Goal: Information Seeking & Learning: Learn about a topic

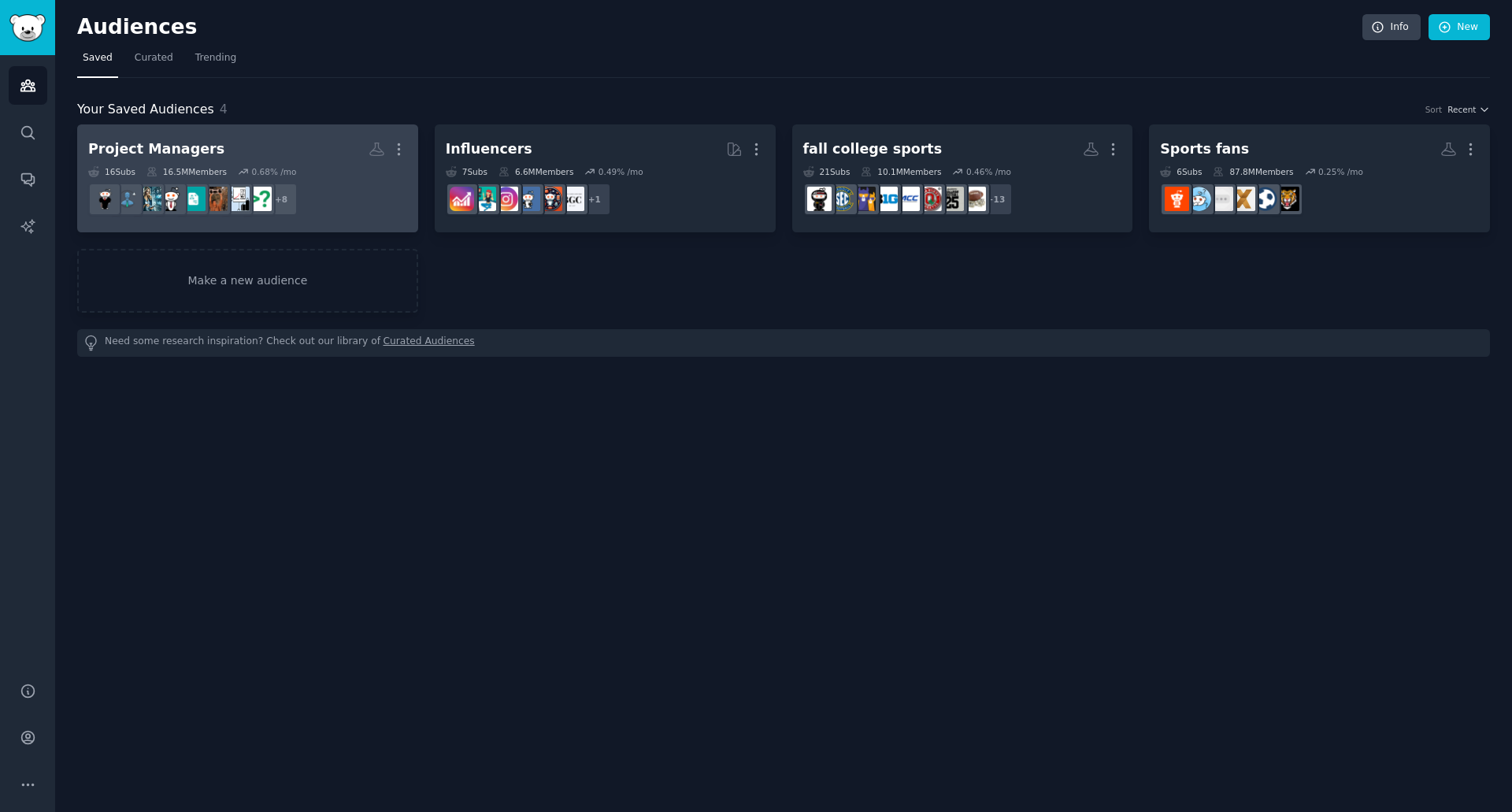
click at [260, 159] on h2 "Project Managers More" at bounding box center [247, 149] width 319 height 27
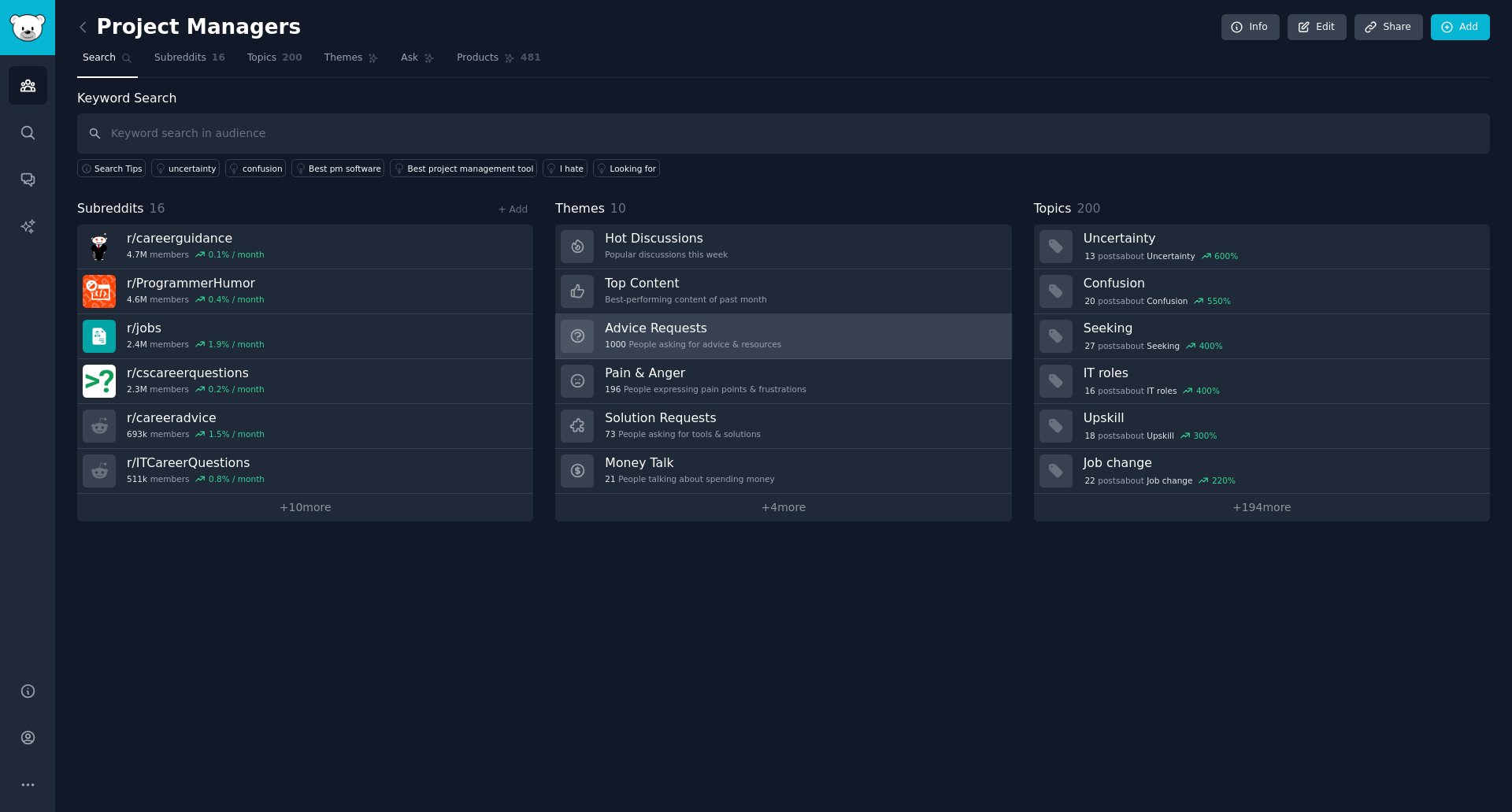
click at [666, 339] on div "1000 People asking for advice & resources" at bounding box center [693, 344] width 177 height 11
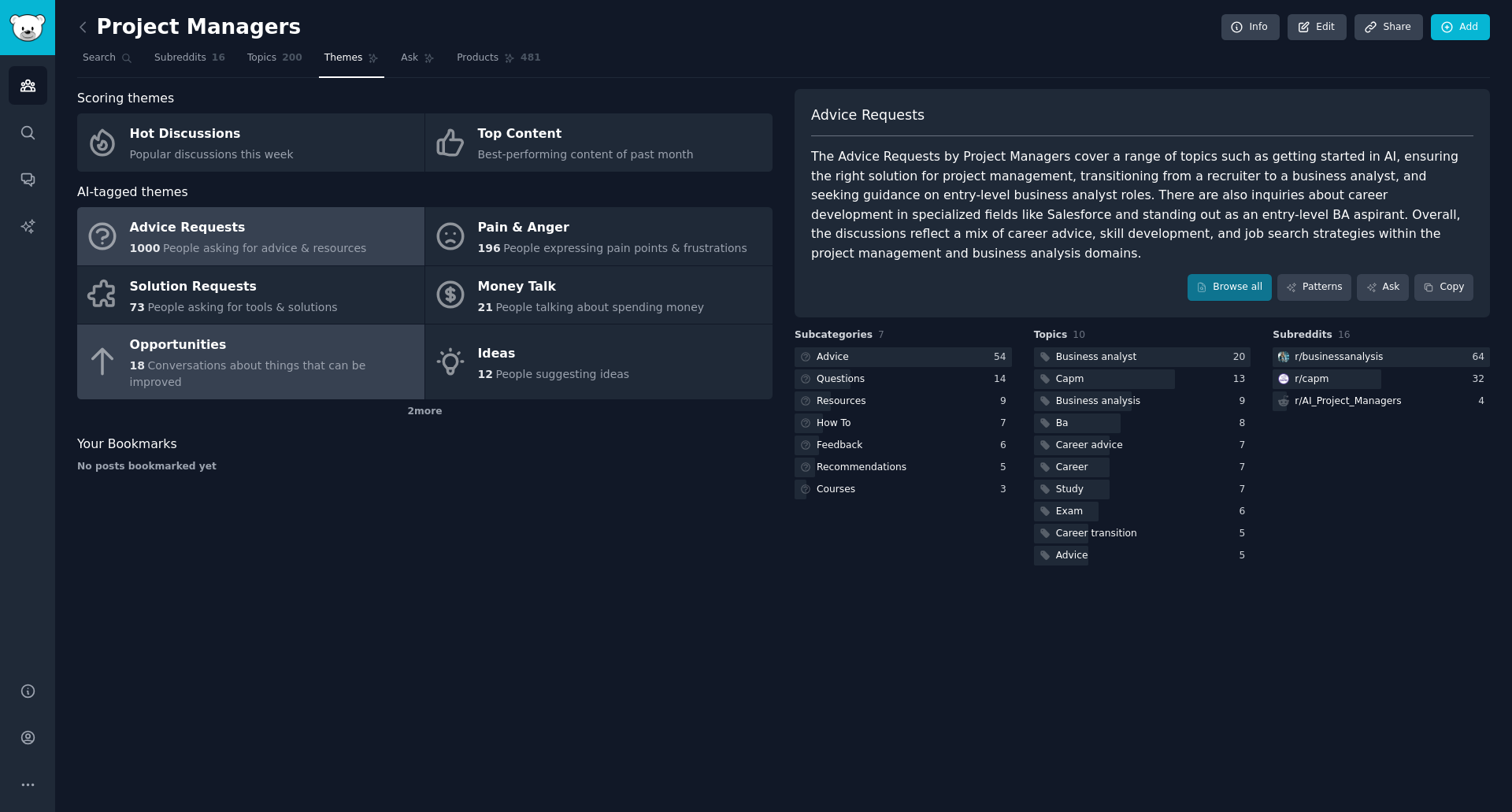
click at [142, 362] on span "18" at bounding box center [137, 365] width 15 height 13
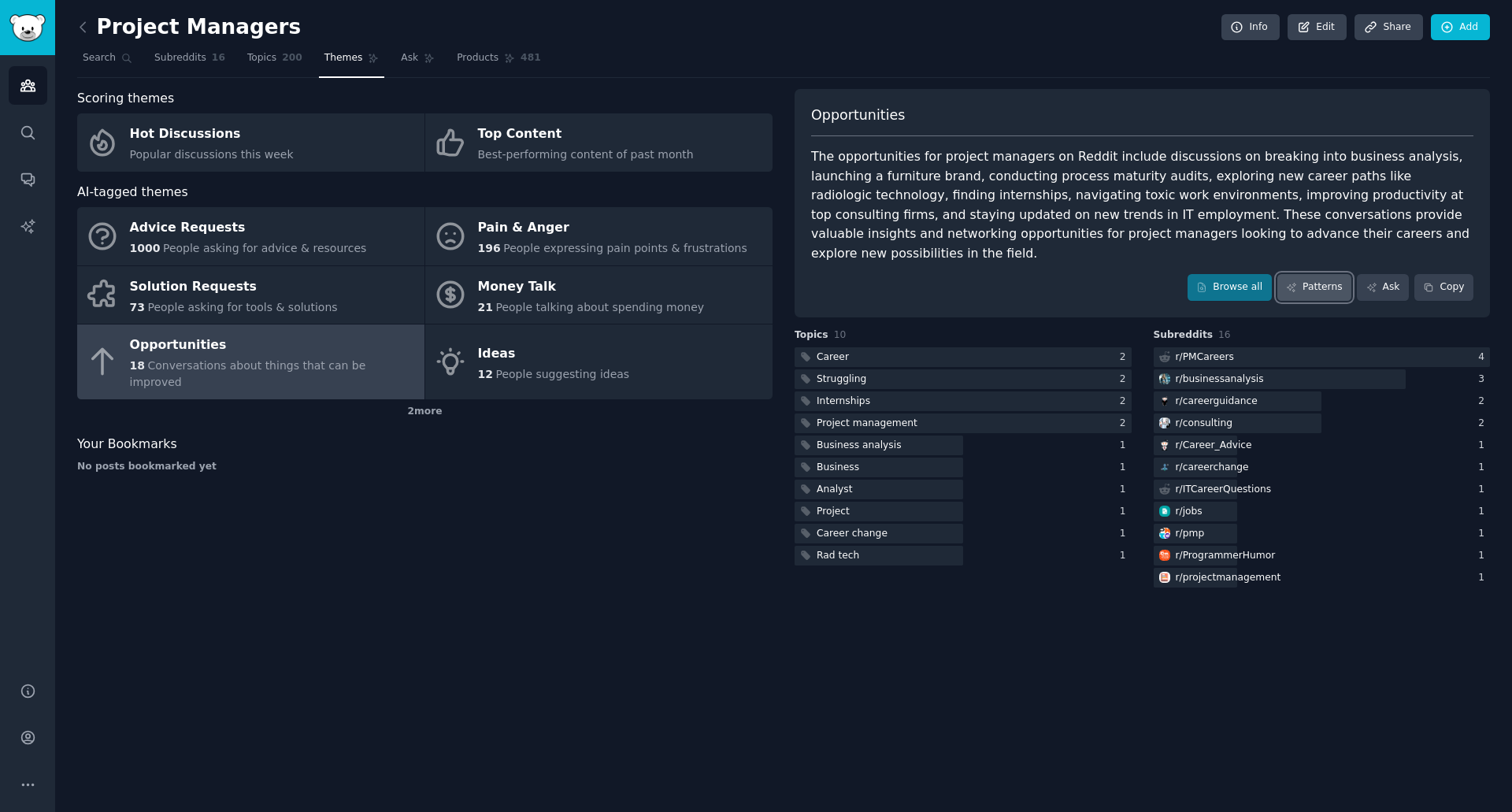
click at [1300, 274] on link "Patterns" at bounding box center [1314, 287] width 74 height 26
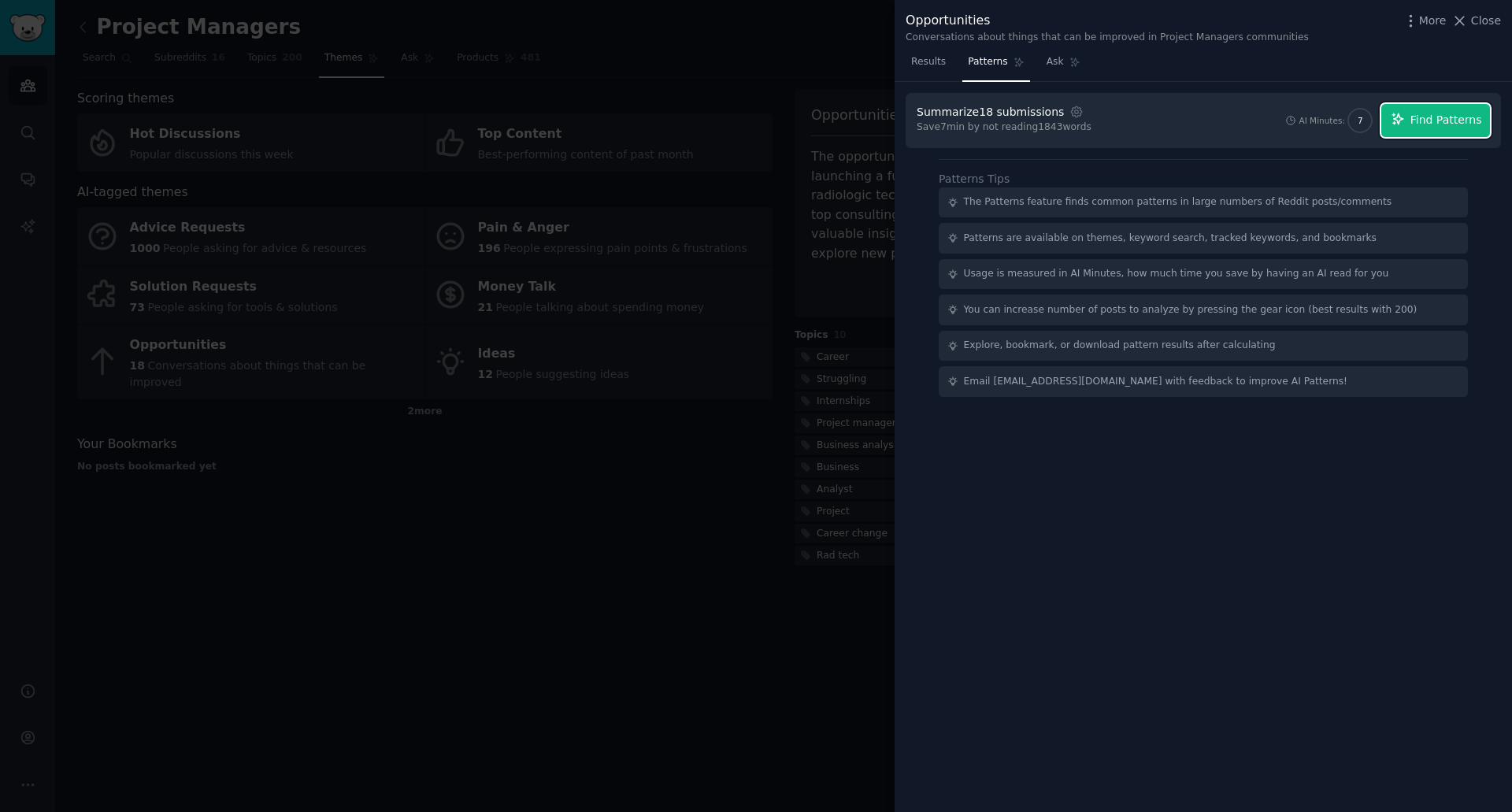
click at [1428, 114] on span "Find Patterns" at bounding box center [1446, 119] width 72 height 16
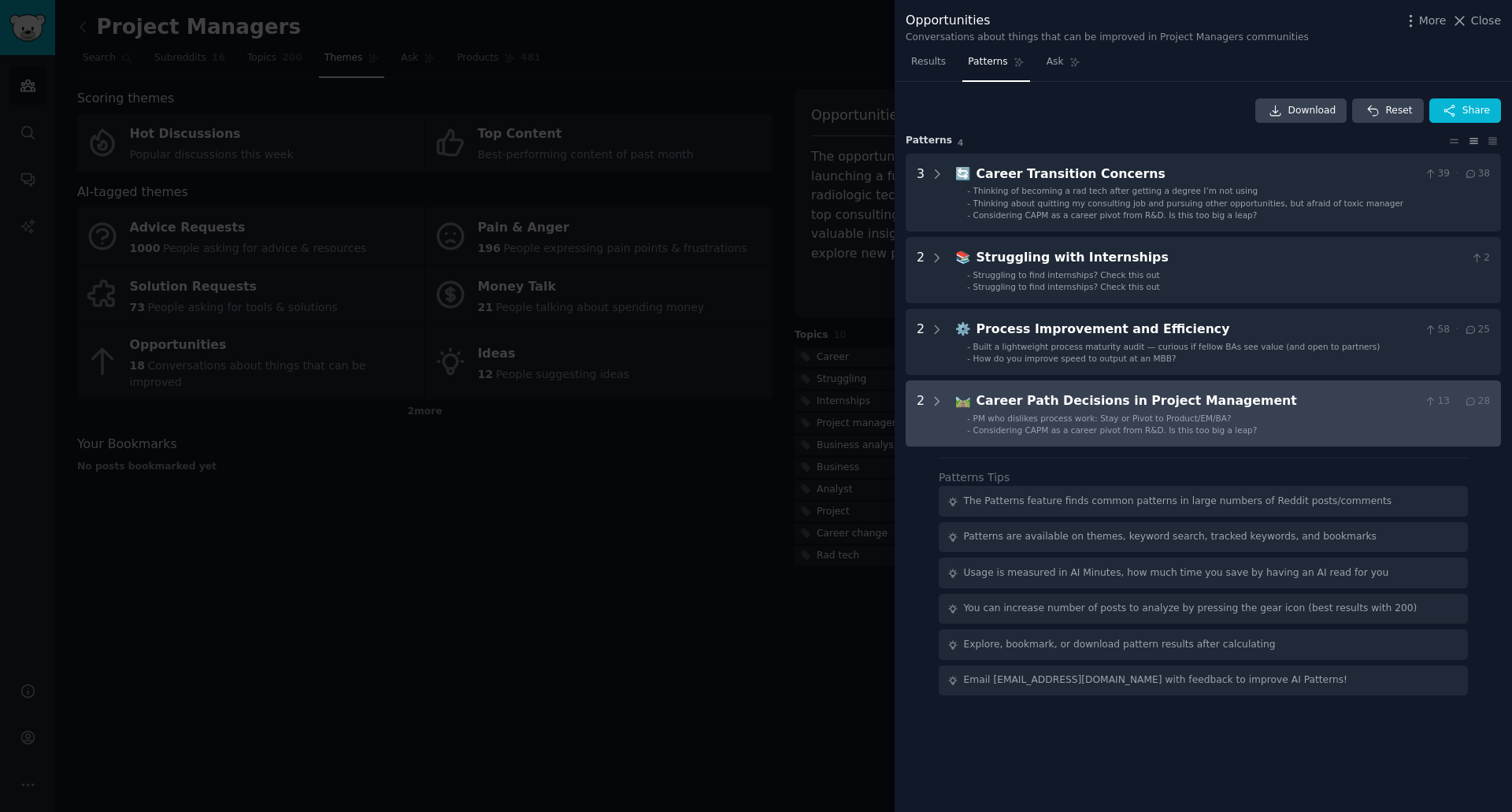
click at [1063, 415] on span "PM who dislikes process work: Stay or Pivot to Product/EM/BA?" at bounding box center [1102, 418] width 259 height 9
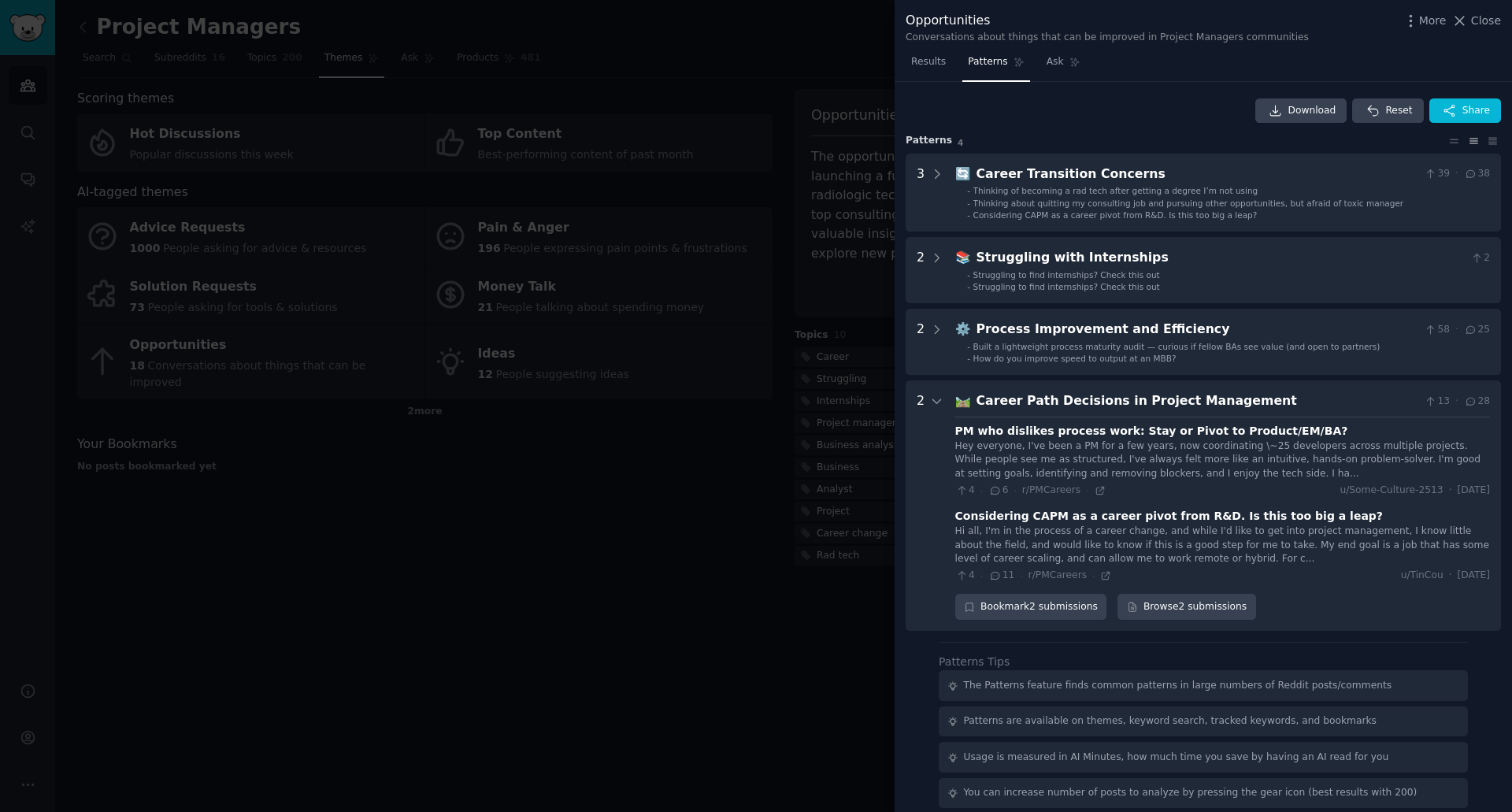
click at [670, 467] on div at bounding box center [756, 406] width 1512 height 812
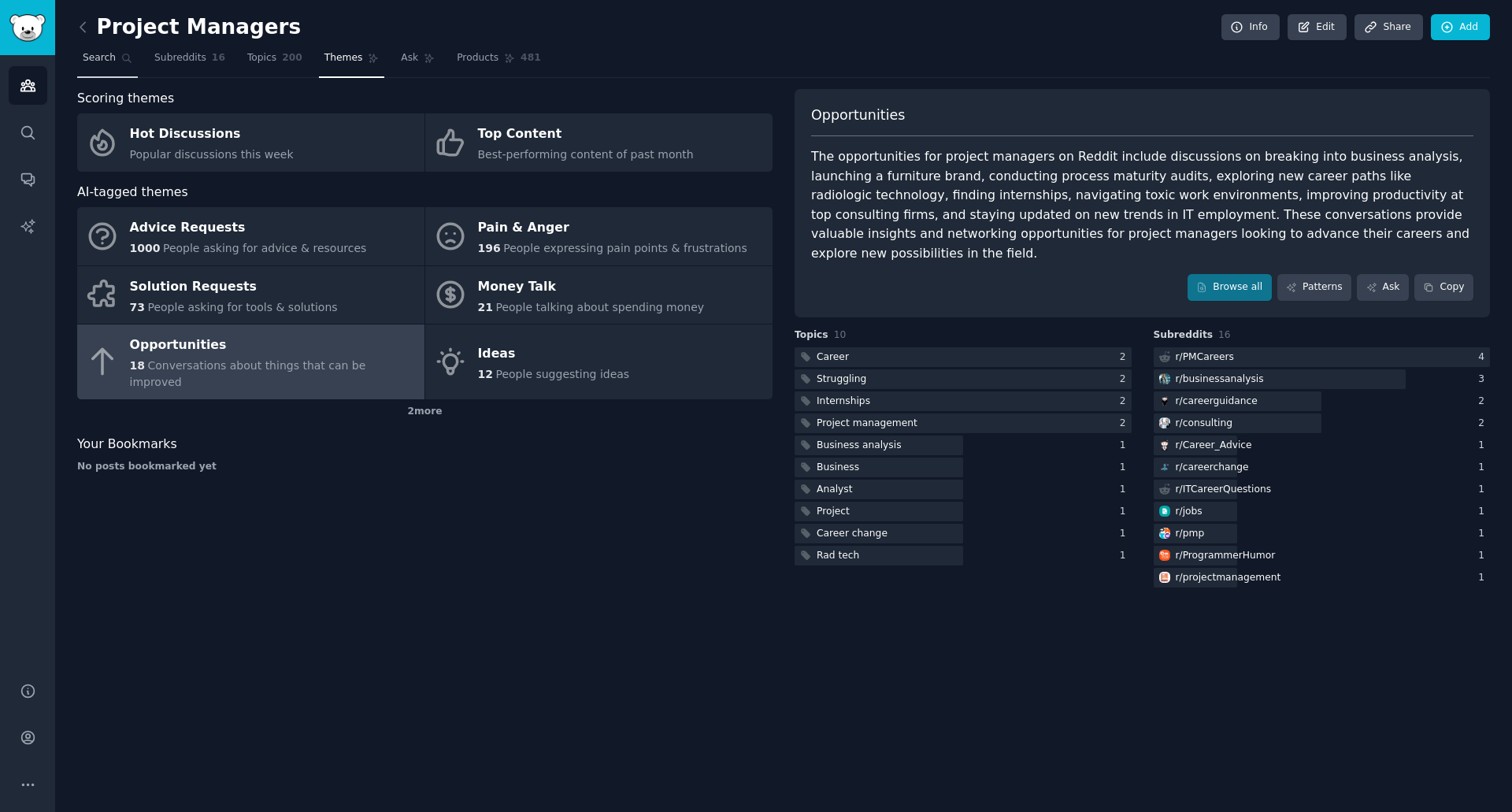
click at [102, 53] on span "Search" at bounding box center [99, 58] width 33 height 14
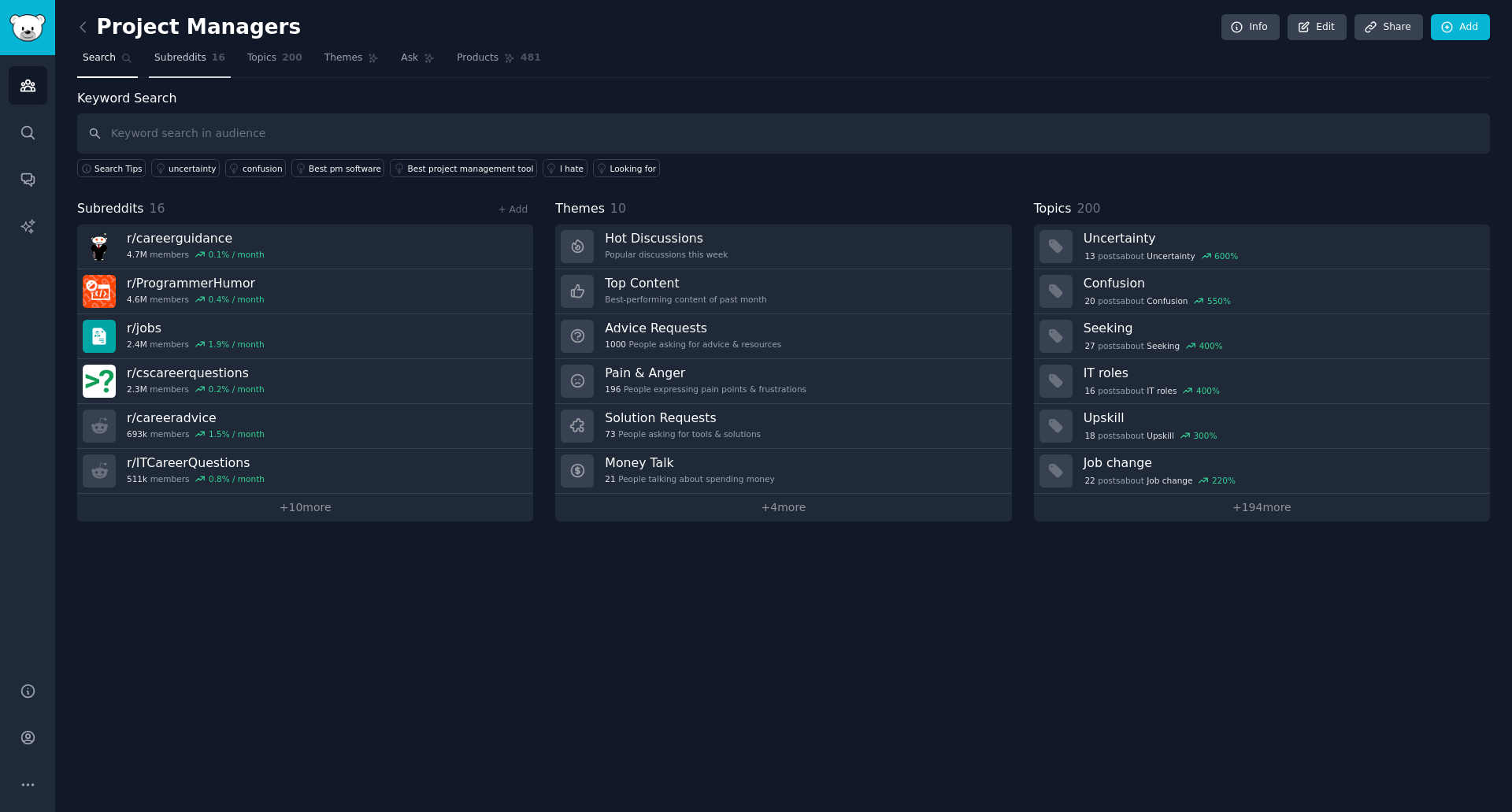
click at [179, 60] on span "Subreddits" at bounding box center [180, 58] width 52 height 14
